Goal: Download file/media

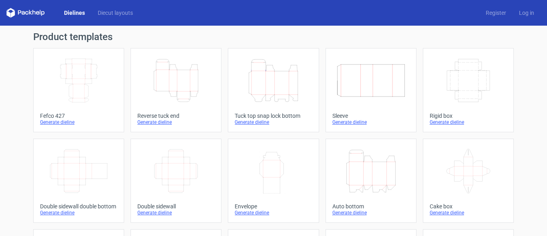
click at [80, 79] on icon "Width Depth Height" at bounding box center [78, 80] width 71 height 45
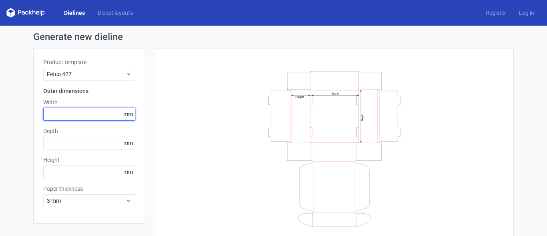
click at [90, 118] on input "text" at bounding box center [89, 114] width 92 height 13
type input "170"
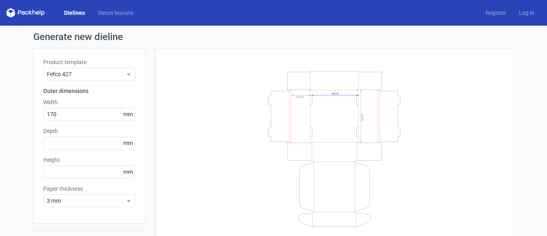
click at [75, 133] on label "Depth" at bounding box center [89, 131] width 92 height 8
click at [74, 144] on input "text" at bounding box center [89, 143] width 92 height 13
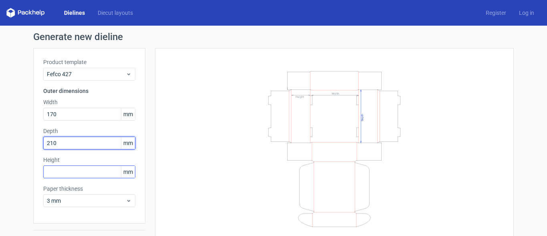
type input "210"
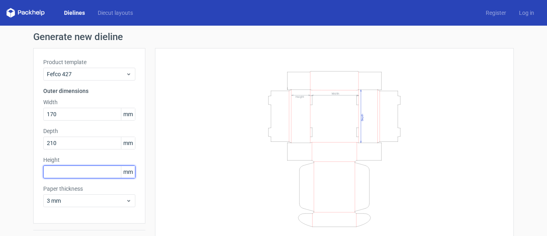
click at [69, 174] on input "text" at bounding box center [89, 171] width 92 height 13
type input "70"
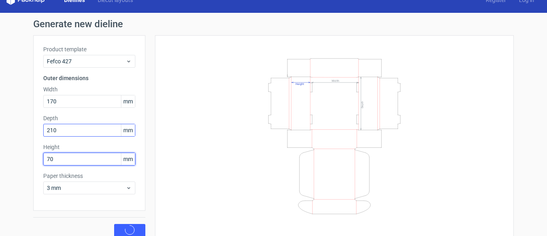
scroll to position [20, 0]
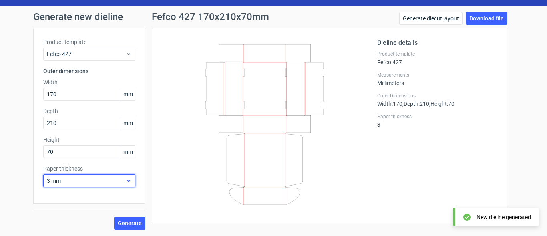
click at [89, 184] on span "3 mm" at bounding box center [86, 181] width 79 height 8
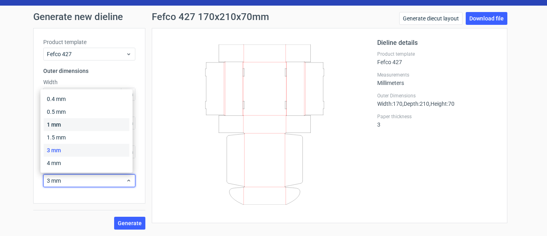
click at [61, 125] on div "1 mm" at bounding box center [87, 124] width 86 height 13
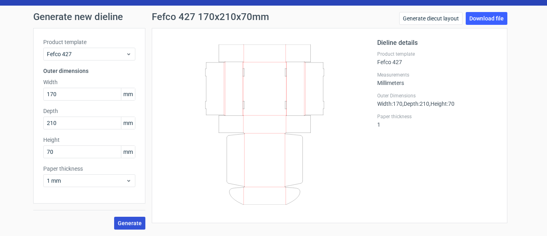
click at [127, 223] on span "Generate" at bounding box center [130, 223] width 24 height 6
click at [69, 92] on input "170" at bounding box center [89, 94] width 92 height 13
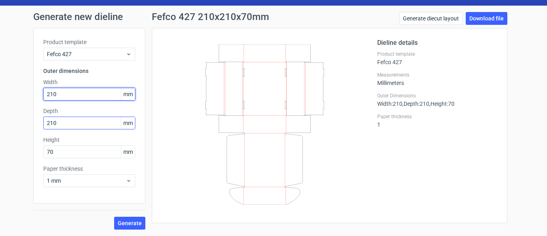
type input "210"
click at [63, 121] on input "210" at bounding box center [89, 123] width 92 height 13
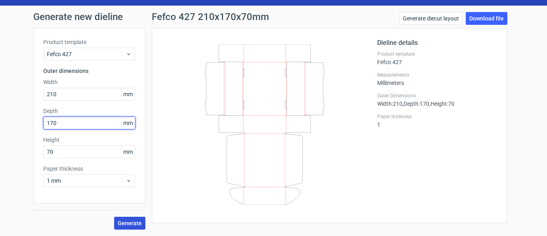
type input "170"
click at [124, 220] on span "Generate" at bounding box center [130, 223] width 24 height 6
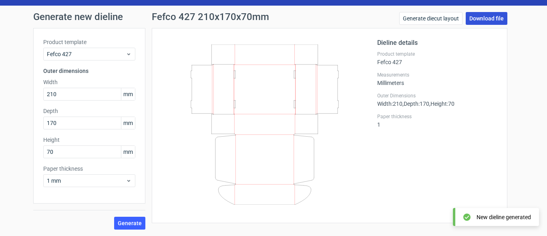
click at [482, 19] on link "Download file" at bounding box center [487, 18] width 42 height 13
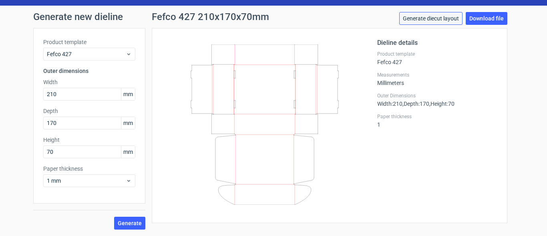
click at [435, 17] on link "Generate diecut layout" at bounding box center [431, 18] width 63 height 13
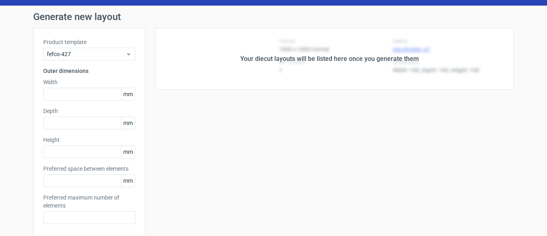
type input "210"
type input "170"
type input "70"
type input "5"
type input "48"
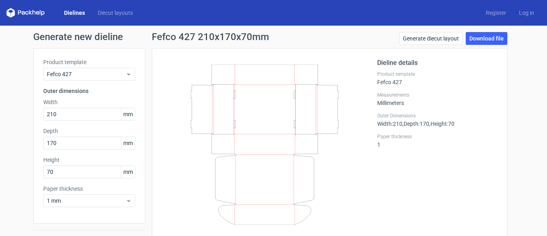
scroll to position [20, 0]
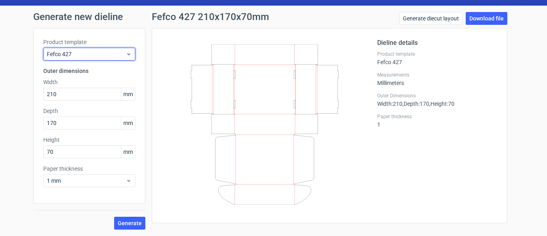
click at [98, 53] on span "Fefco 427" at bounding box center [86, 54] width 79 height 8
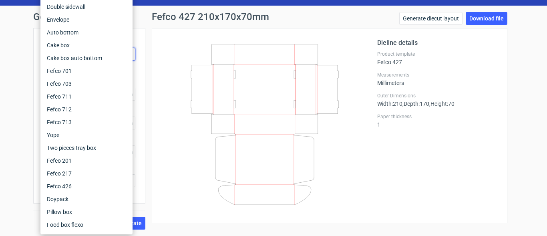
scroll to position [0, 0]
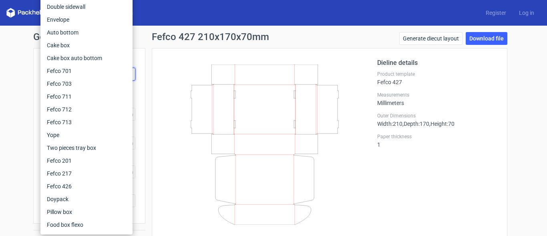
click at [153, 44] on div "Fefco 427 210x170x70mm Generate diecut layout Download file" at bounding box center [330, 40] width 356 height 16
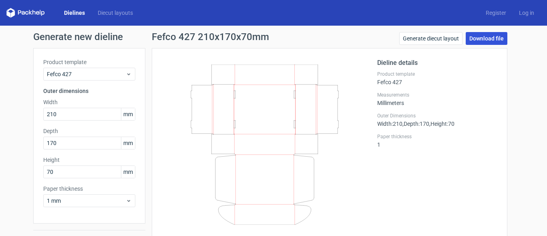
click at [489, 39] on link "Download file" at bounding box center [487, 38] width 42 height 13
